Goal: Transaction & Acquisition: Purchase product/service

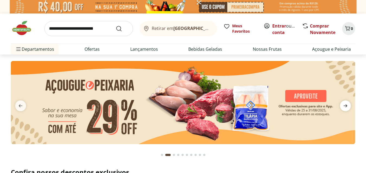
click at [346, 103] on icon "next" at bounding box center [345, 106] width 6 height 6
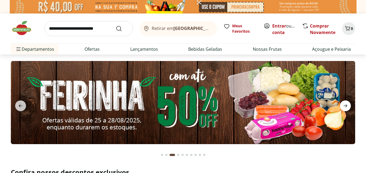
click at [346, 103] on icon "next" at bounding box center [345, 106] width 6 height 6
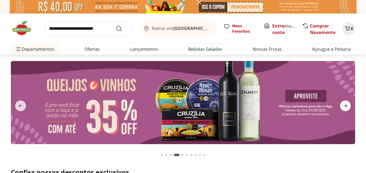
click at [346, 103] on icon "next" at bounding box center [345, 106] width 6 height 6
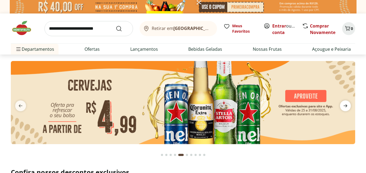
click at [346, 103] on icon "next" at bounding box center [345, 106] width 6 height 6
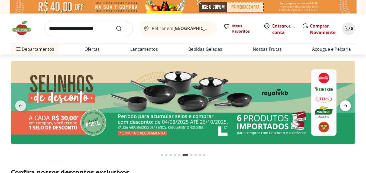
click at [346, 103] on icon "next" at bounding box center [345, 106] width 6 height 6
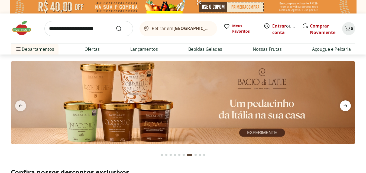
click at [346, 103] on icon "next" at bounding box center [345, 106] width 6 height 6
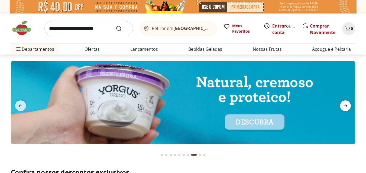
click at [346, 103] on icon "next" at bounding box center [345, 106] width 6 height 6
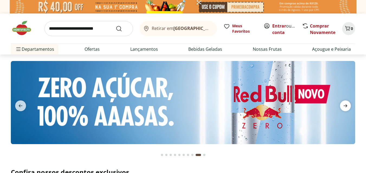
click at [346, 103] on icon "next" at bounding box center [345, 106] width 6 height 6
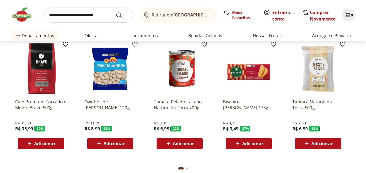
scroll to position [765, 0]
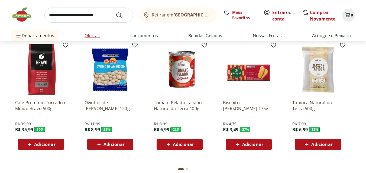
click at [95, 36] on link "Ofertas" at bounding box center [91, 35] width 15 height 6
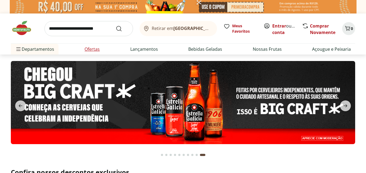
select select "**********"
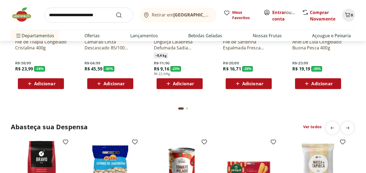
scroll to position [1333, 0]
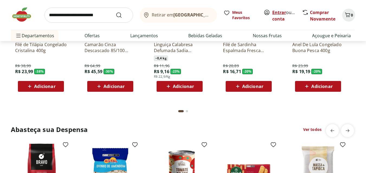
click at [280, 14] on link "Entrar" at bounding box center [279, 12] width 14 height 6
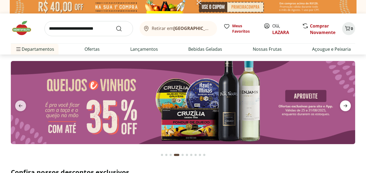
click at [347, 107] on icon "next" at bounding box center [345, 106] width 6 height 6
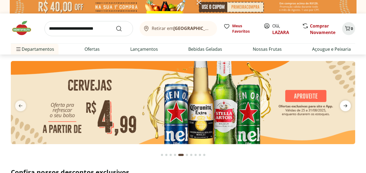
click at [347, 107] on icon "next" at bounding box center [345, 106] width 6 height 6
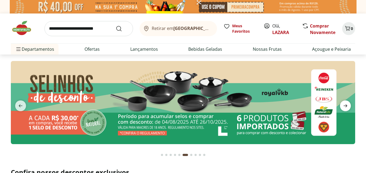
click at [347, 107] on icon "next" at bounding box center [345, 106] width 6 height 6
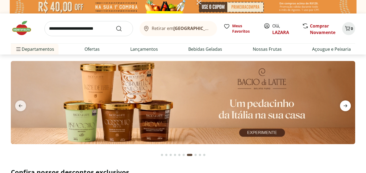
click at [344, 103] on icon "next" at bounding box center [345, 106] width 6 height 6
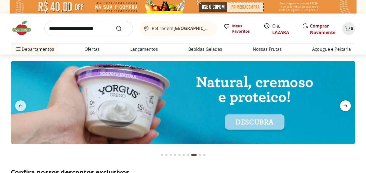
click at [344, 103] on icon "next" at bounding box center [345, 106] width 6 height 6
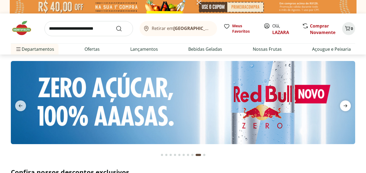
click at [344, 103] on icon "next" at bounding box center [345, 106] width 6 height 6
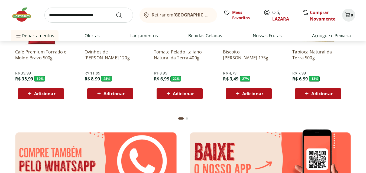
scroll to position [683, 0]
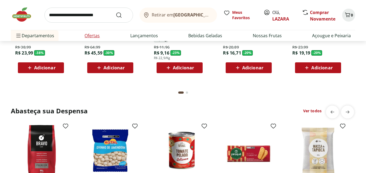
click at [91, 37] on link "Ofertas" at bounding box center [91, 35] width 15 height 6
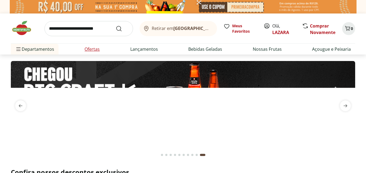
select select "**********"
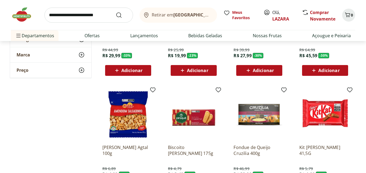
scroll to position [244, 0]
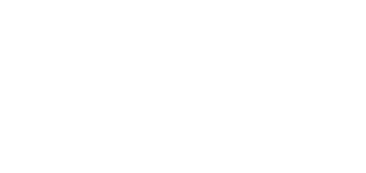
scroll to position [683, 0]
